Goal: Information Seeking & Learning: Learn about a topic

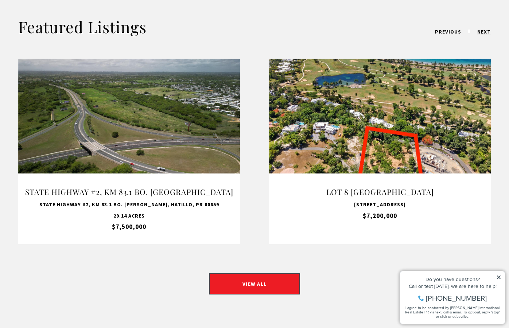
scroll to position [568, 0]
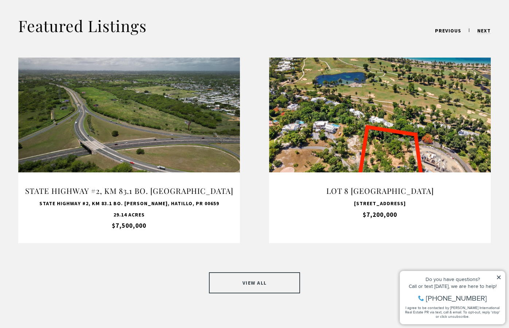
click at [271, 276] on link "VIEW ALL" at bounding box center [254, 282] width 91 height 21
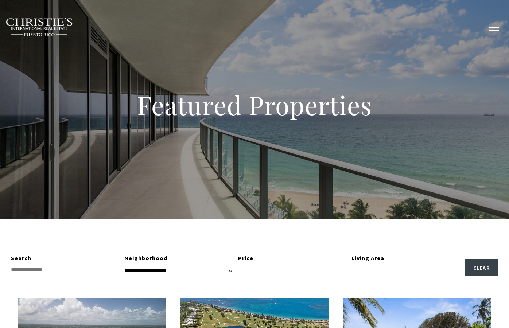
type input "**********"
type input "*********"
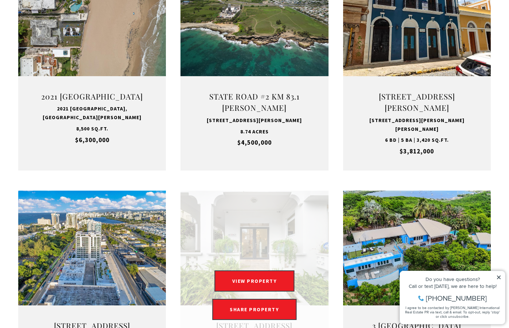
scroll to position [592, 0]
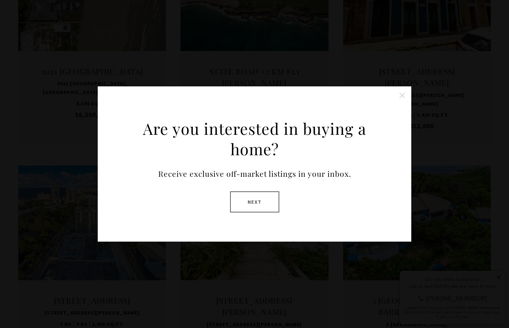
click at [406, 92] on button "Close this option" at bounding box center [402, 95] width 15 height 15
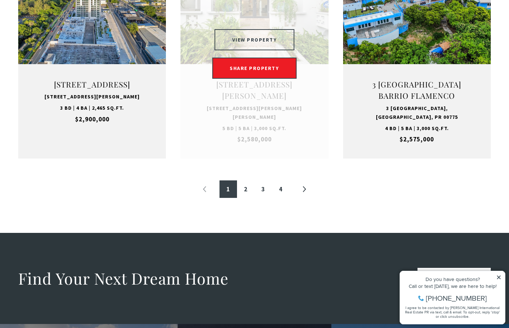
scroll to position [874, 0]
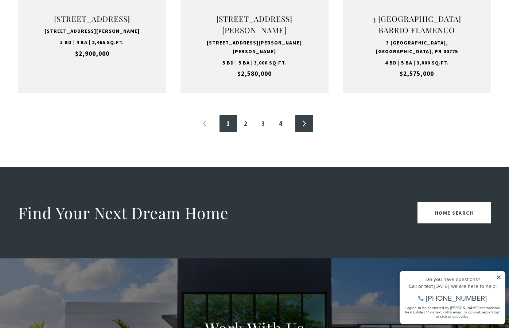
click at [298, 128] on link "»" at bounding box center [304, 124] width 18 height 18
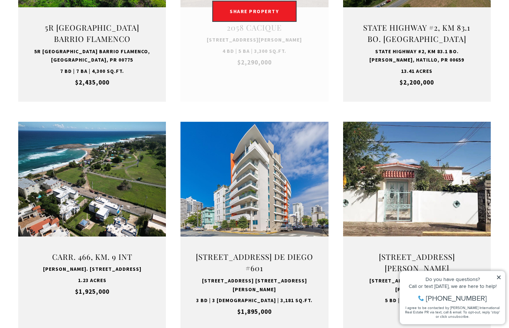
scroll to position [412, 0]
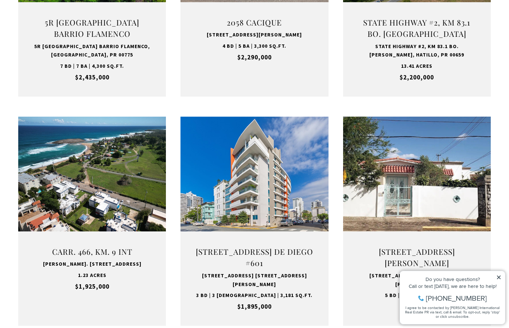
click at [499, 283] on div "Do you have questions? Call or text [DATE], we are here to help!" at bounding box center [453, 283] width 98 height 12
click at [496, 281] on div "Do you have questions?" at bounding box center [453, 279] width 98 height 5
